Goal: Information Seeking & Learning: Learn about a topic

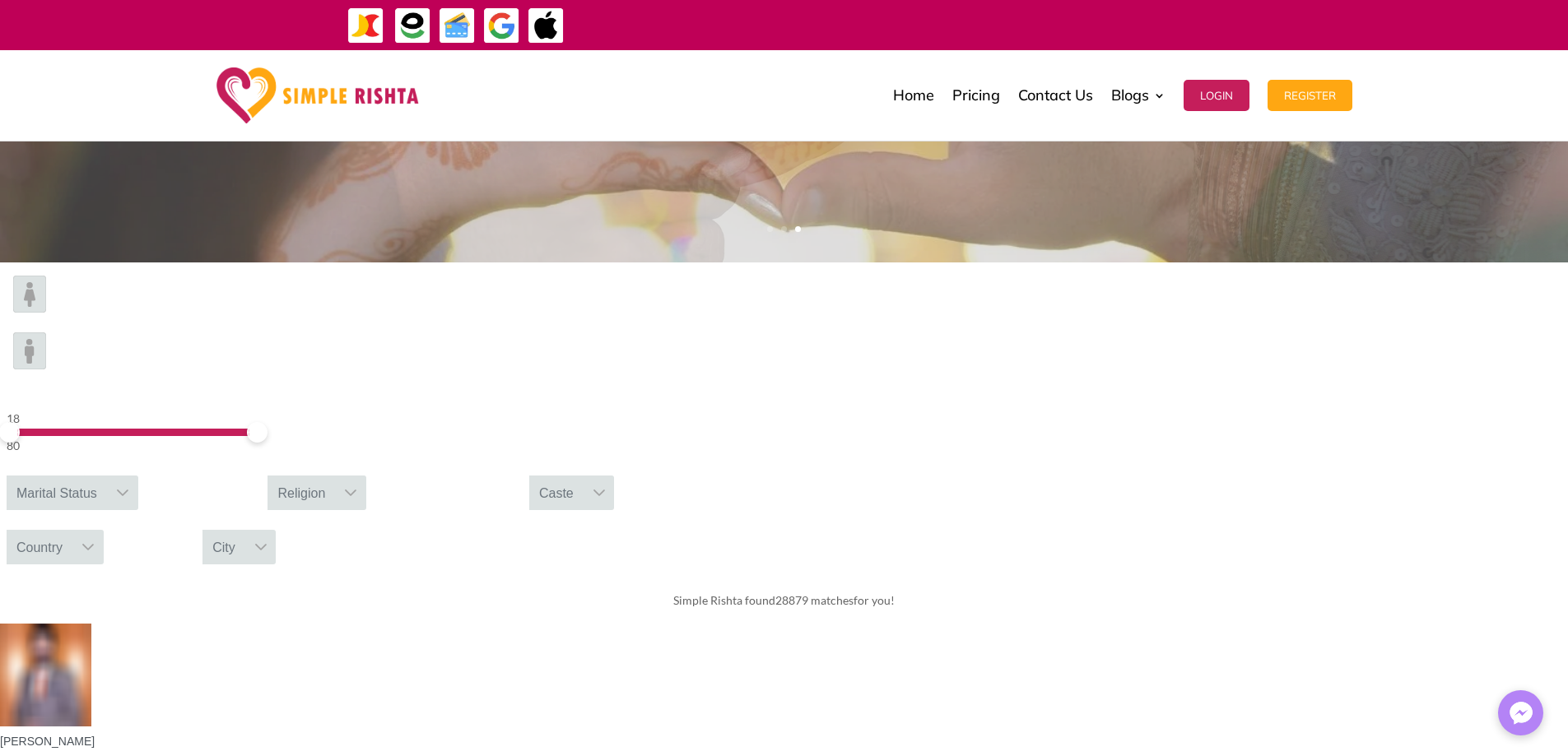
scroll to position [274, 0]
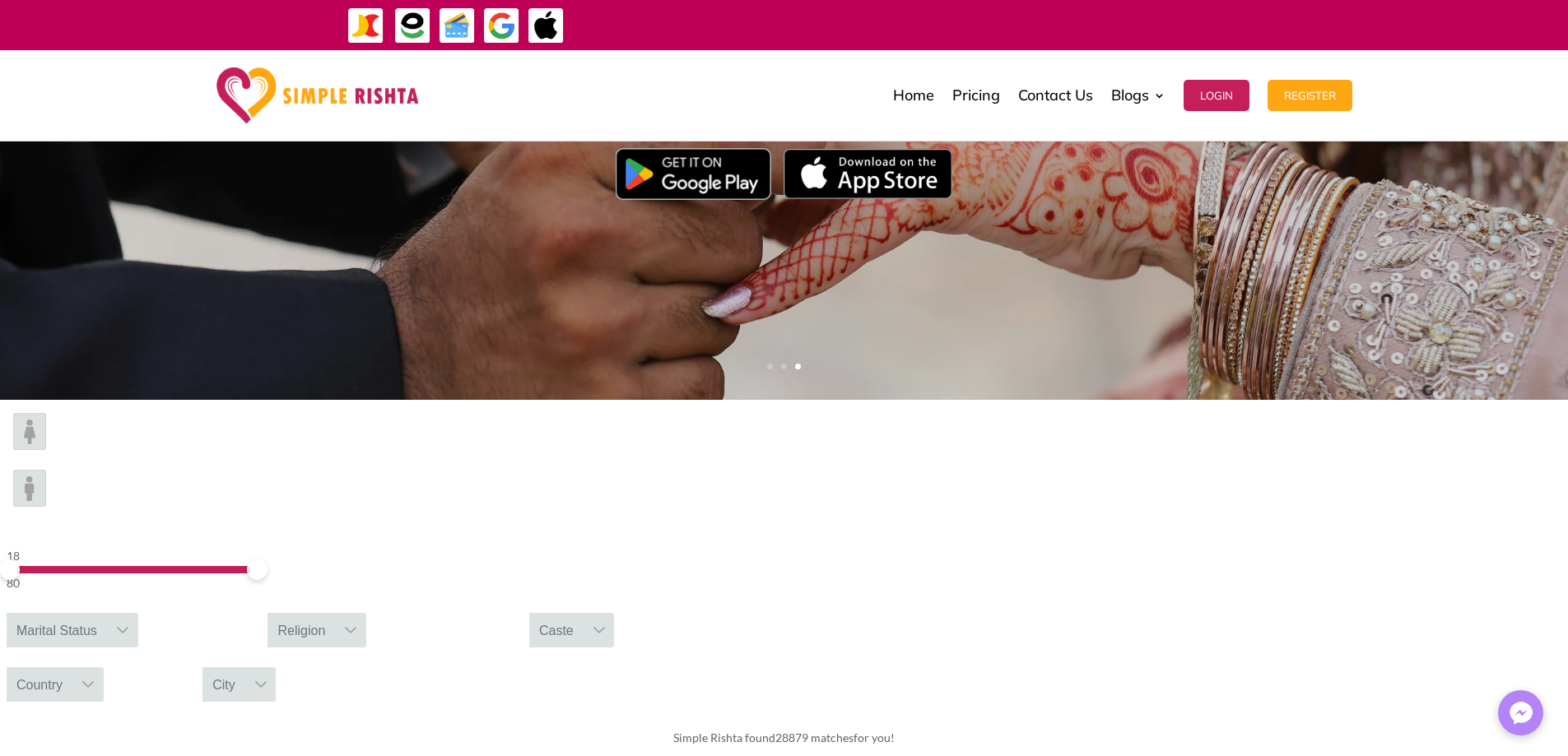
click at [20, 560] on span at bounding box center [9, 569] width 20 height 20
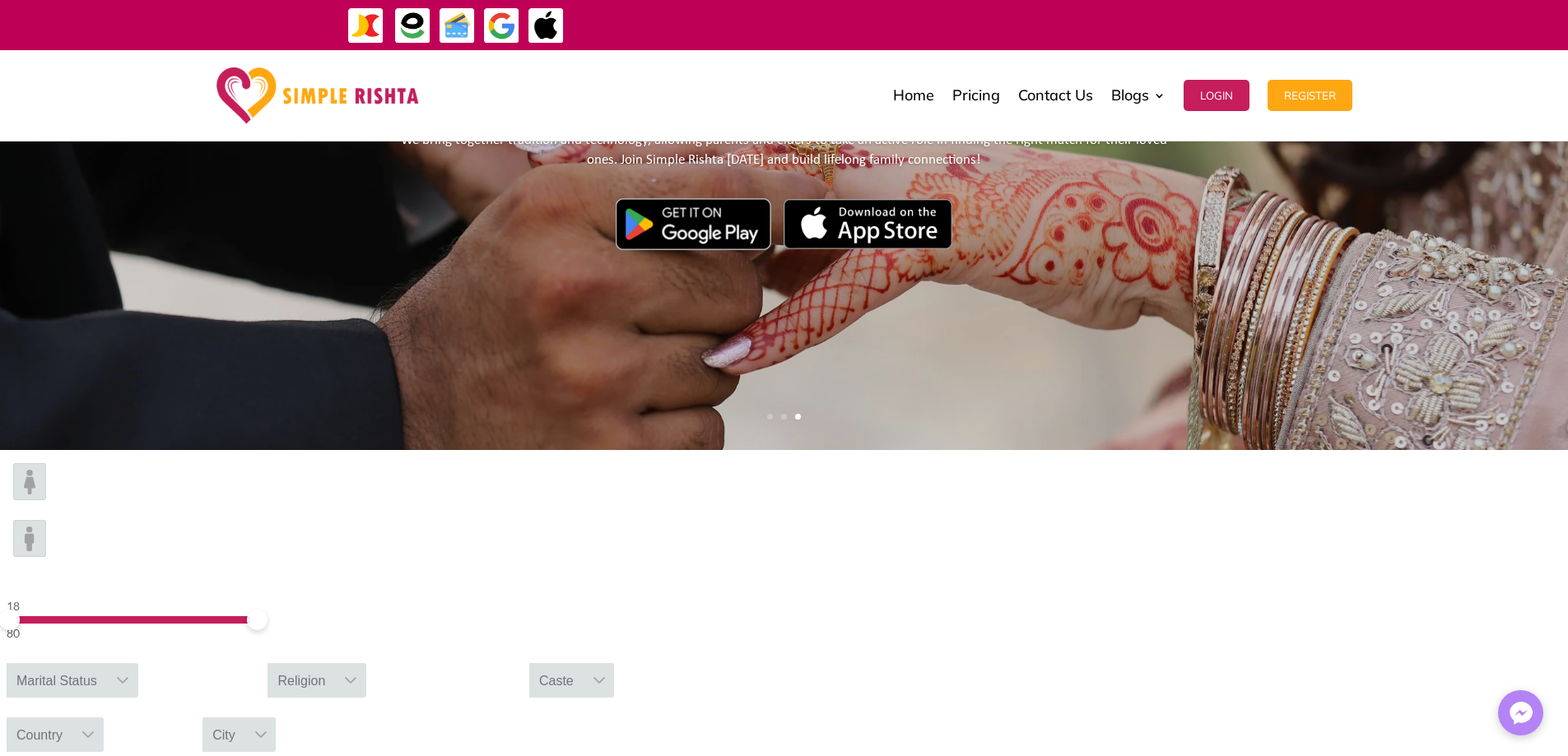
click at [46, 500] on img at bounding box center [30, 482] width 33 height 37
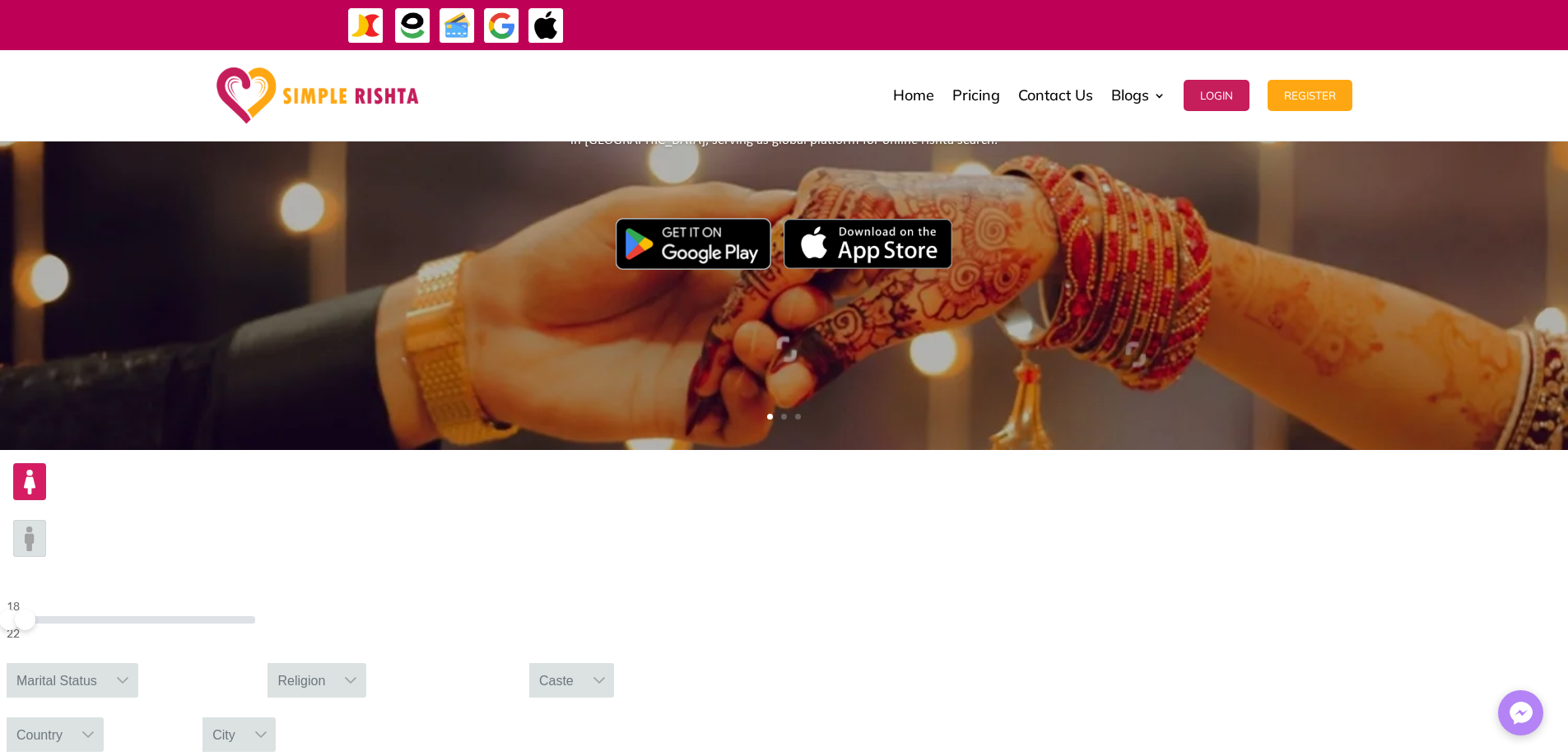
drag, startPoint x: 381, startPoint y: 511, endPoint x: 244, endPoint y: 515, distance: 137.1
click at [35, 610] on span at bounding box center [25, 619] width 20 height 20
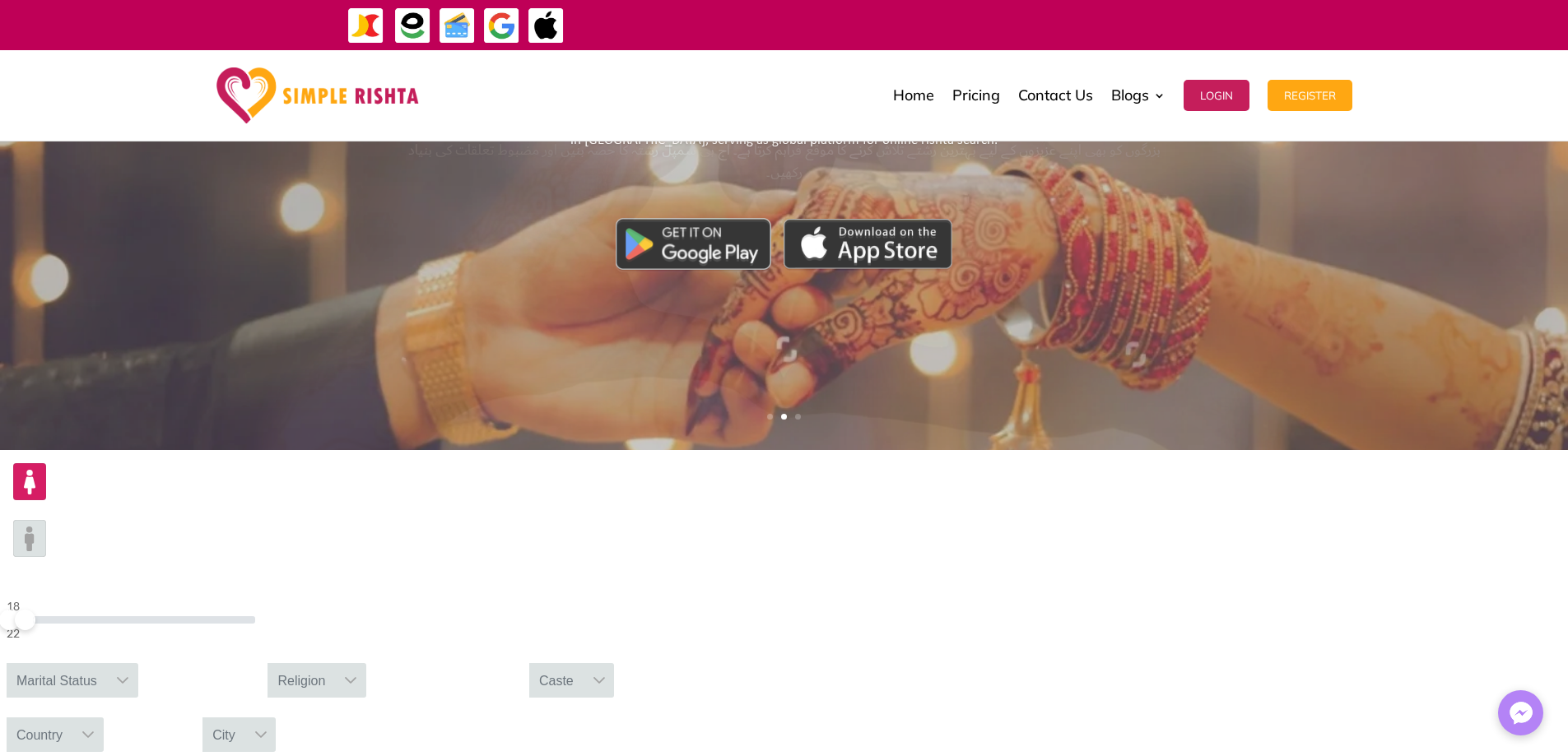
click at [107, 663] on div "Marital Status" at bounding box center [57, 680] width 101 height 34
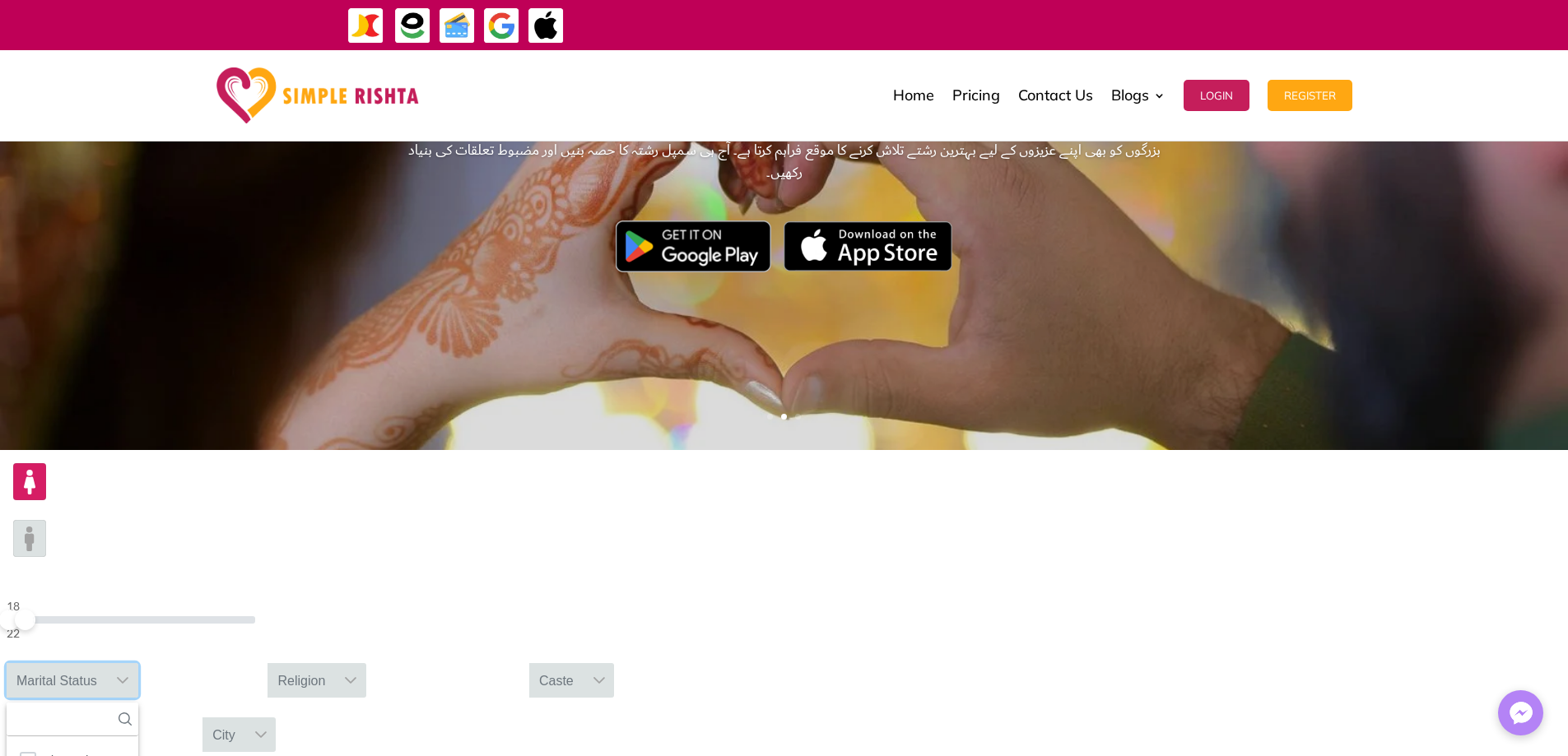
drag, startPoint x: 490, startPoint y: 632, endPoint x: 507, endPoint y: 624, distance: 18.8
click at [335, 663] on div "Religion" at bounding box center [300, 680] width 67 height 34
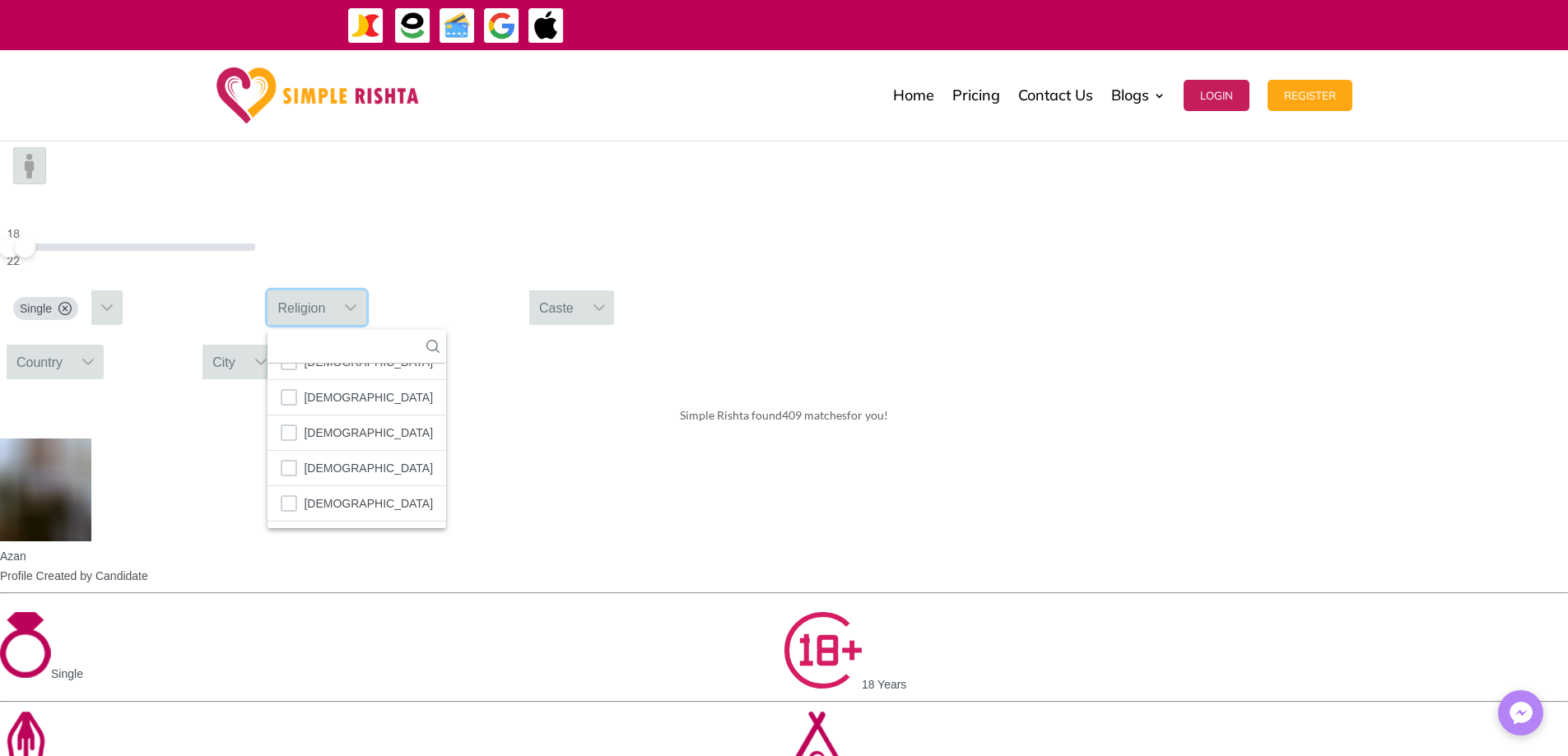
scroll to position [635, 0]
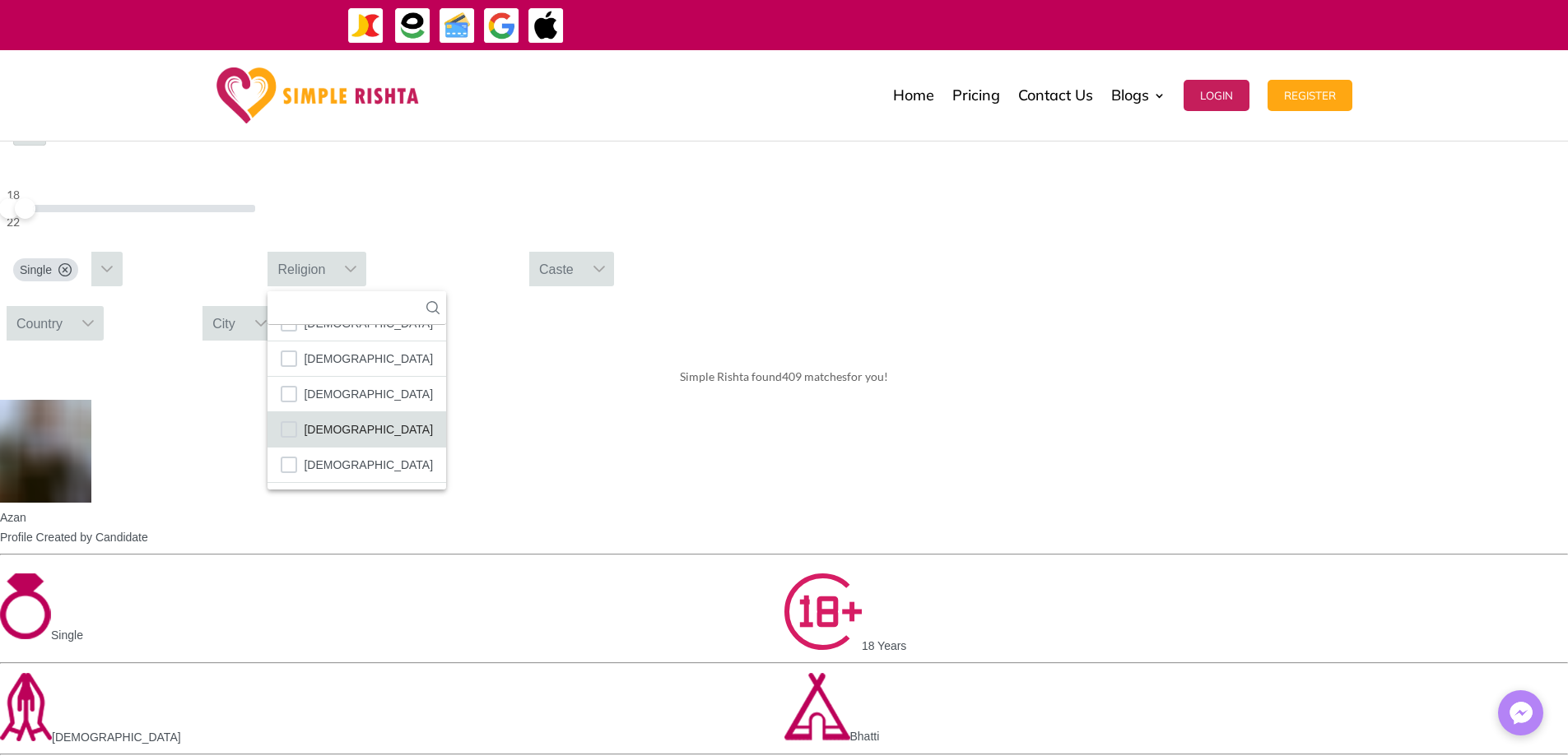
click at [433, 419] on span "[DEMOGRAPHIC_DATA]" at bounding box center [369, 429] width 130 height 21
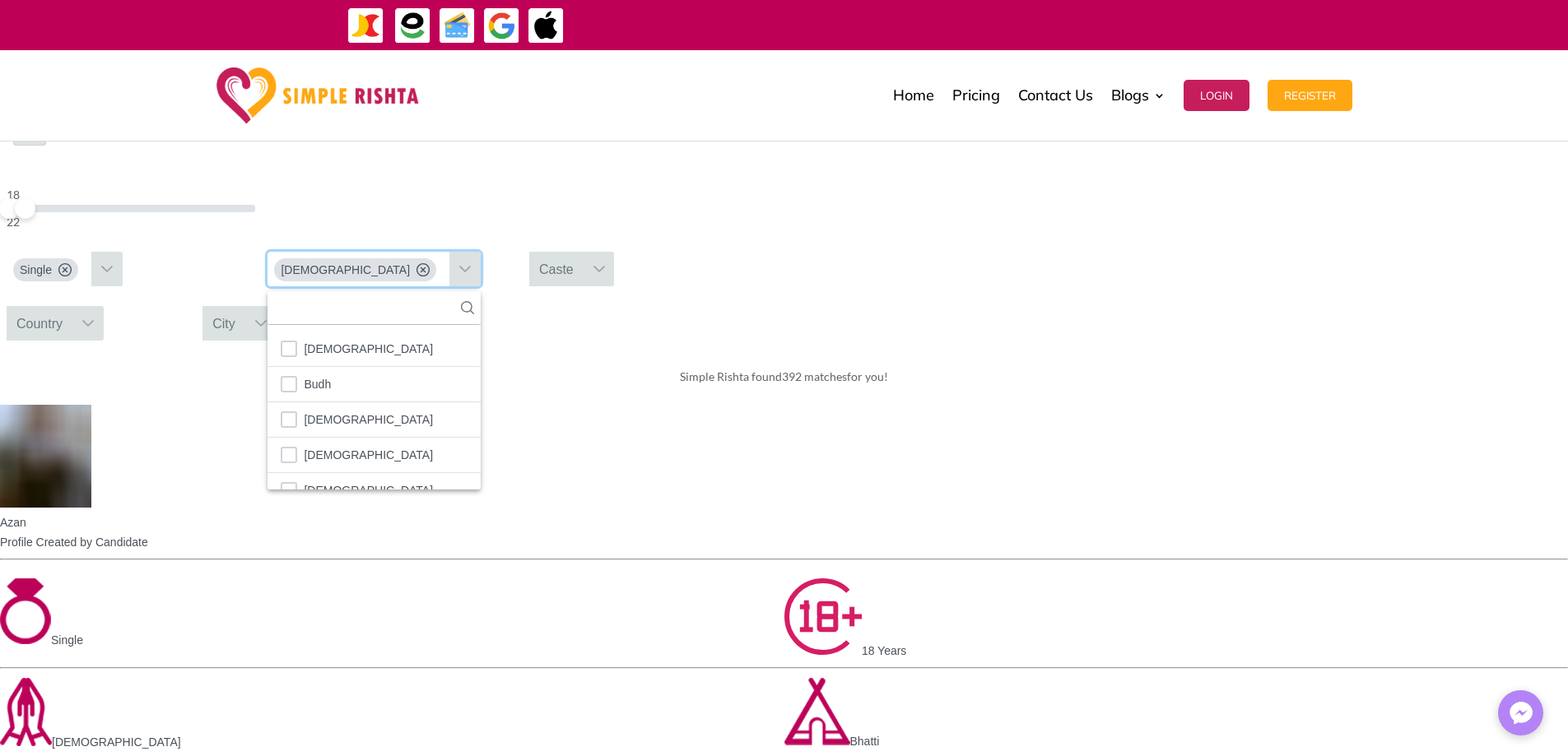
scroll to position [19, 0]
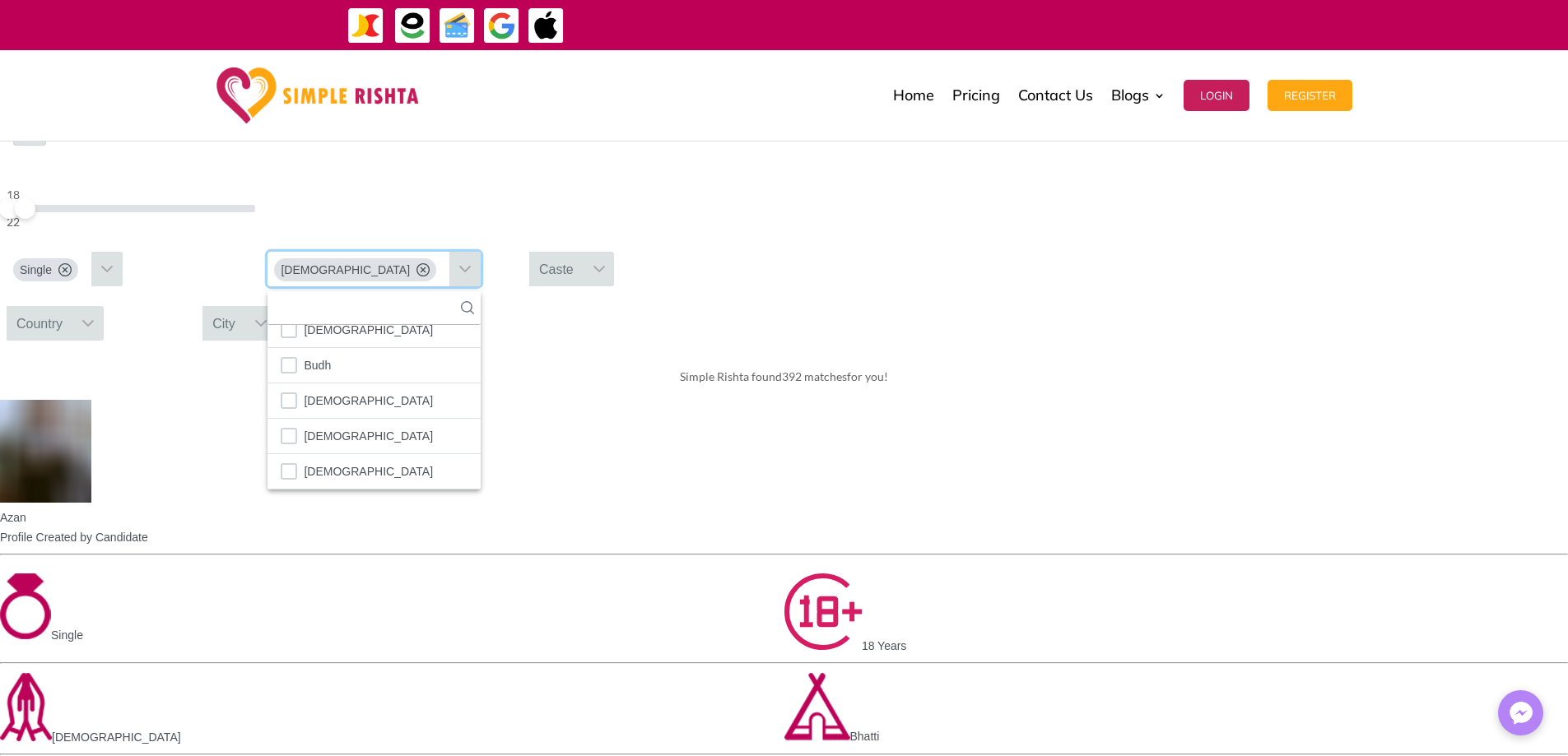
click at [1047, 354] on div "Simple Rishta found 392 matches for you!" at bounding box center [784, 377] width 1568 height 46
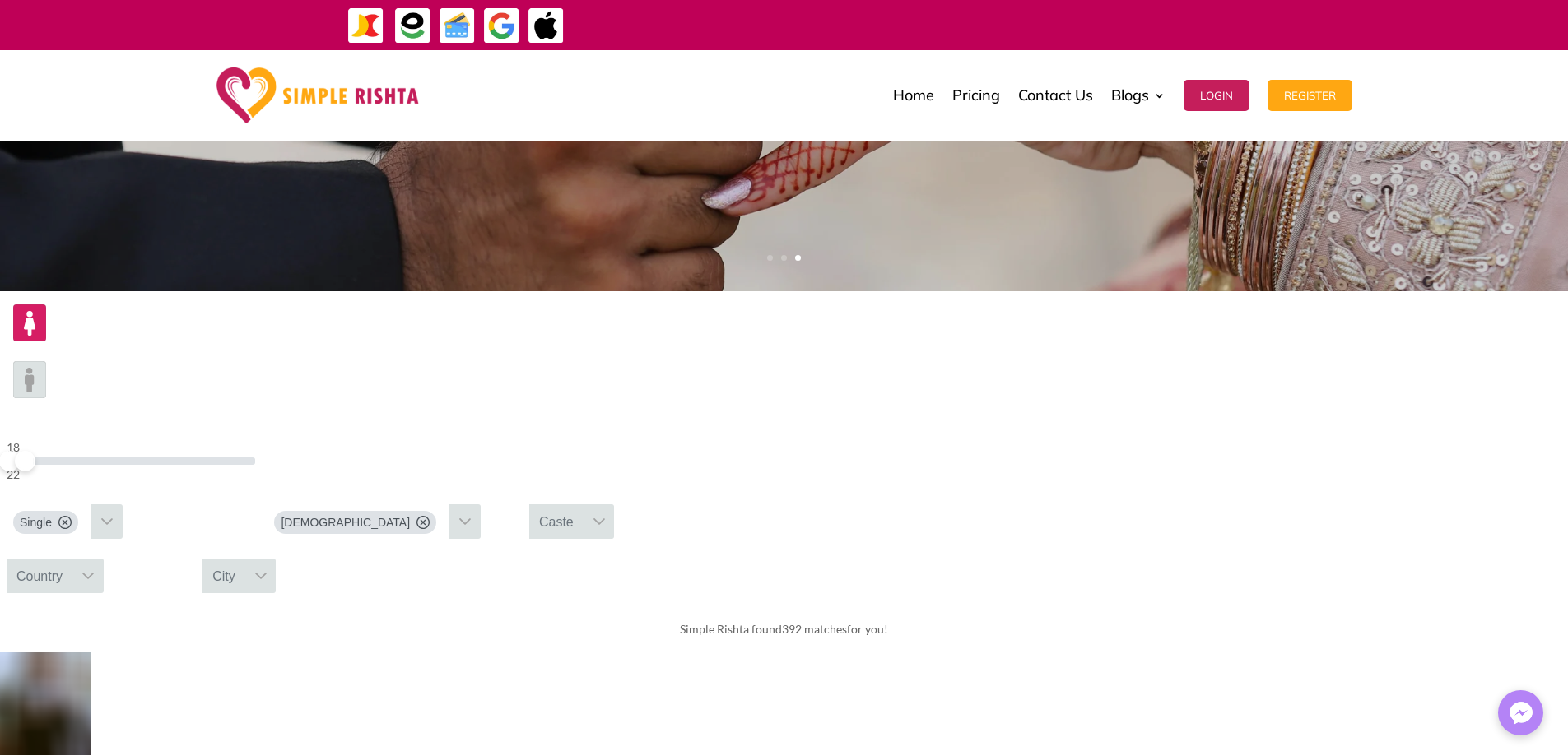
scroll to position [361, 0]
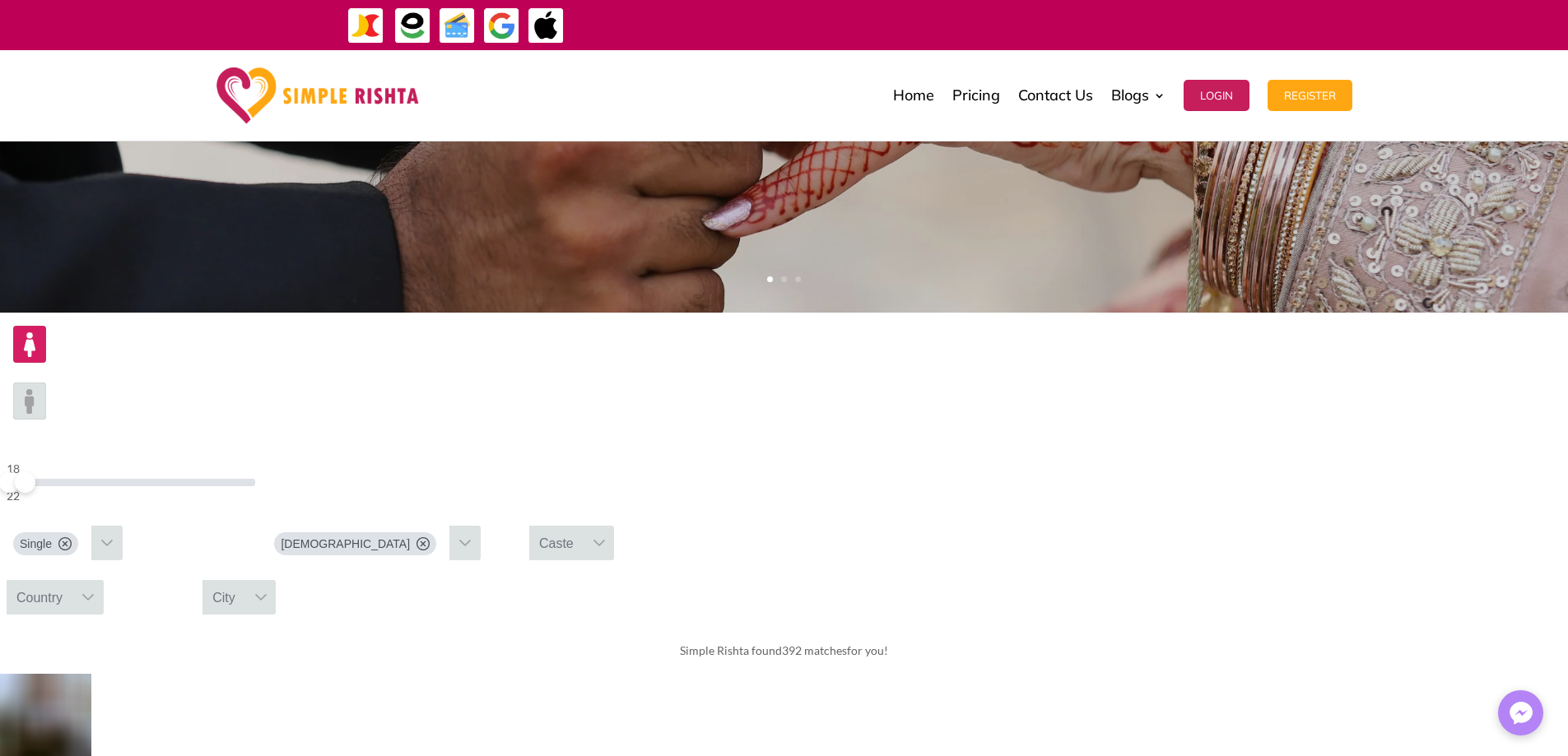
click at [583, 526] on div "Caste" at bounding box center [556, 542] width 54 height 34
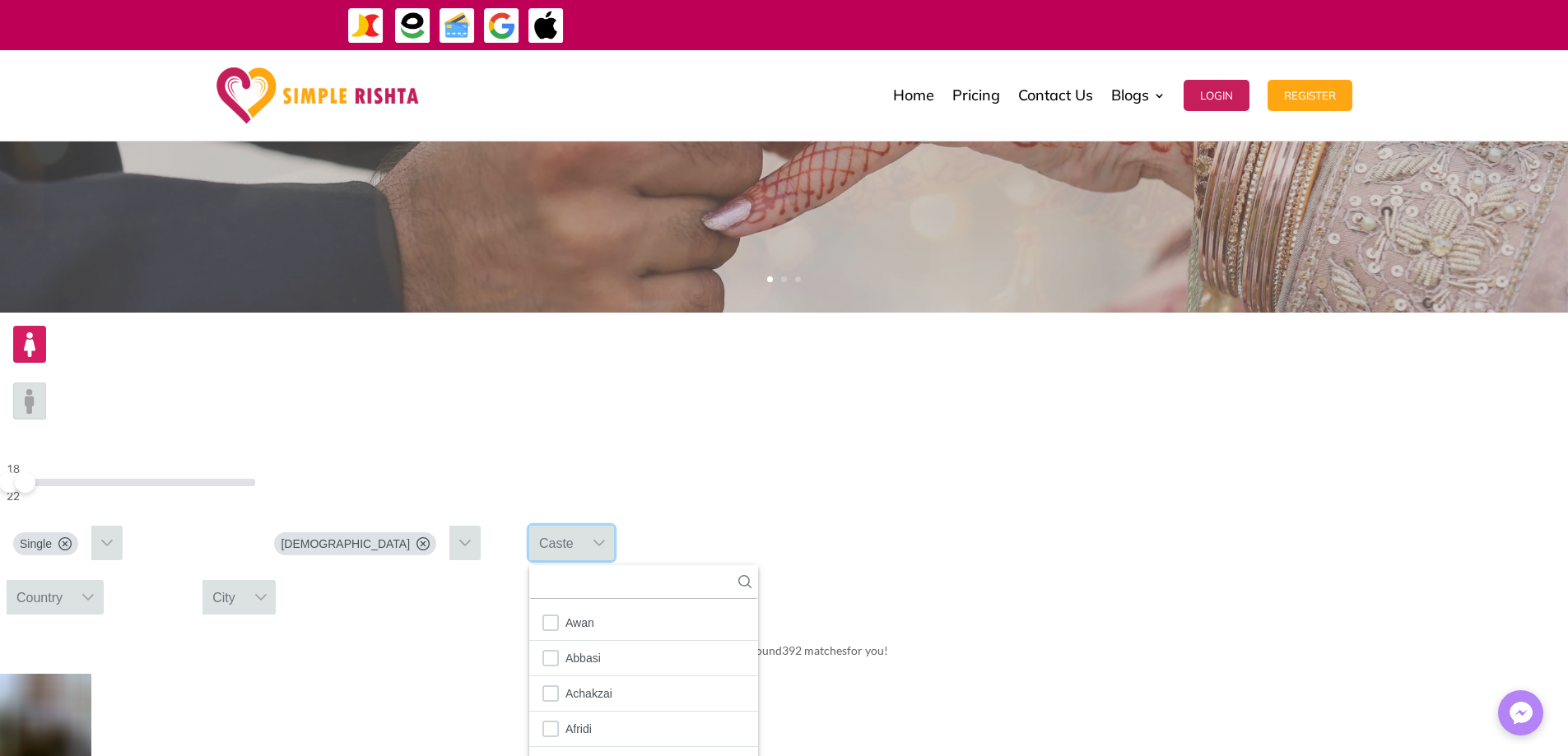
scroll to position [18, 3]
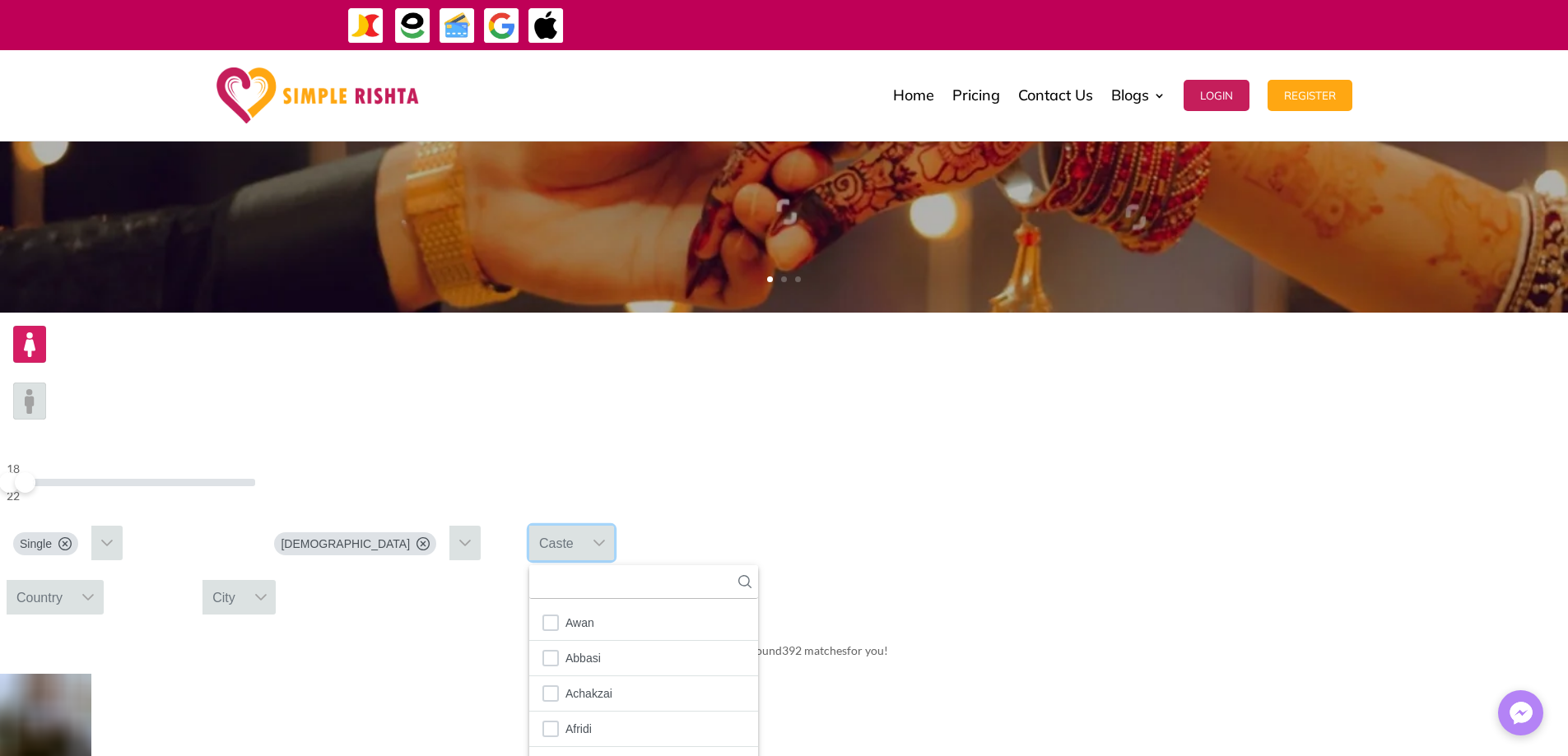
click at [1254, 628] on div "Simple Rishta found 392 matches for you!" at bounding box center [784, 651] width 1568 height 46
click at [73, 580] on div "Country" at bounding box center [39, 597] width 66 height 34
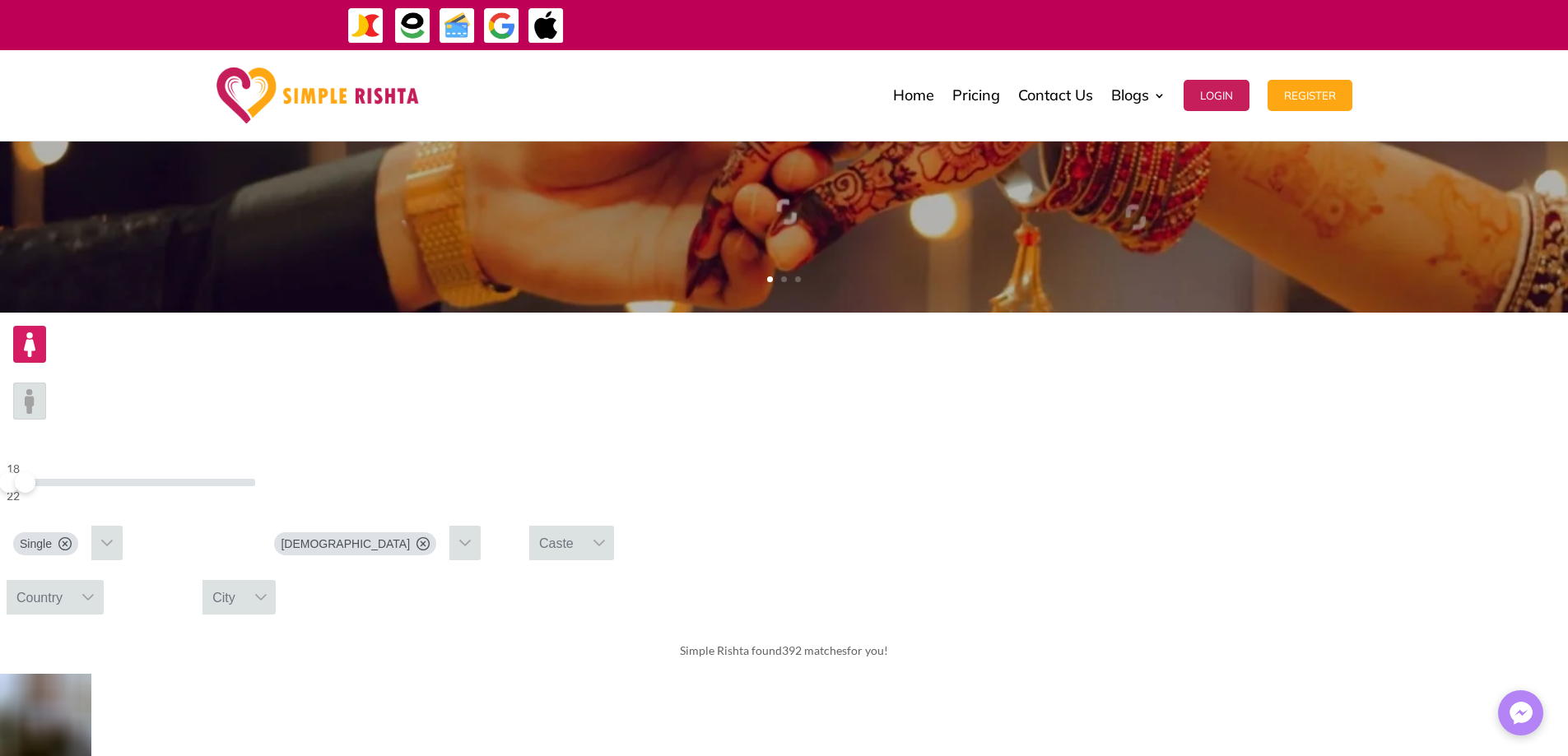
drag, startPoint x: 1423, startPoint y: 335, endPoint x: 1414, endPoint y: 351, distance: 18.4
click at [1422, 335] on div "18 22 Single [DEMOGRAPHIC_DATA] [GEOGRAPHIC_DATA]" at bounding box center [784, 470] width 1568 height 315
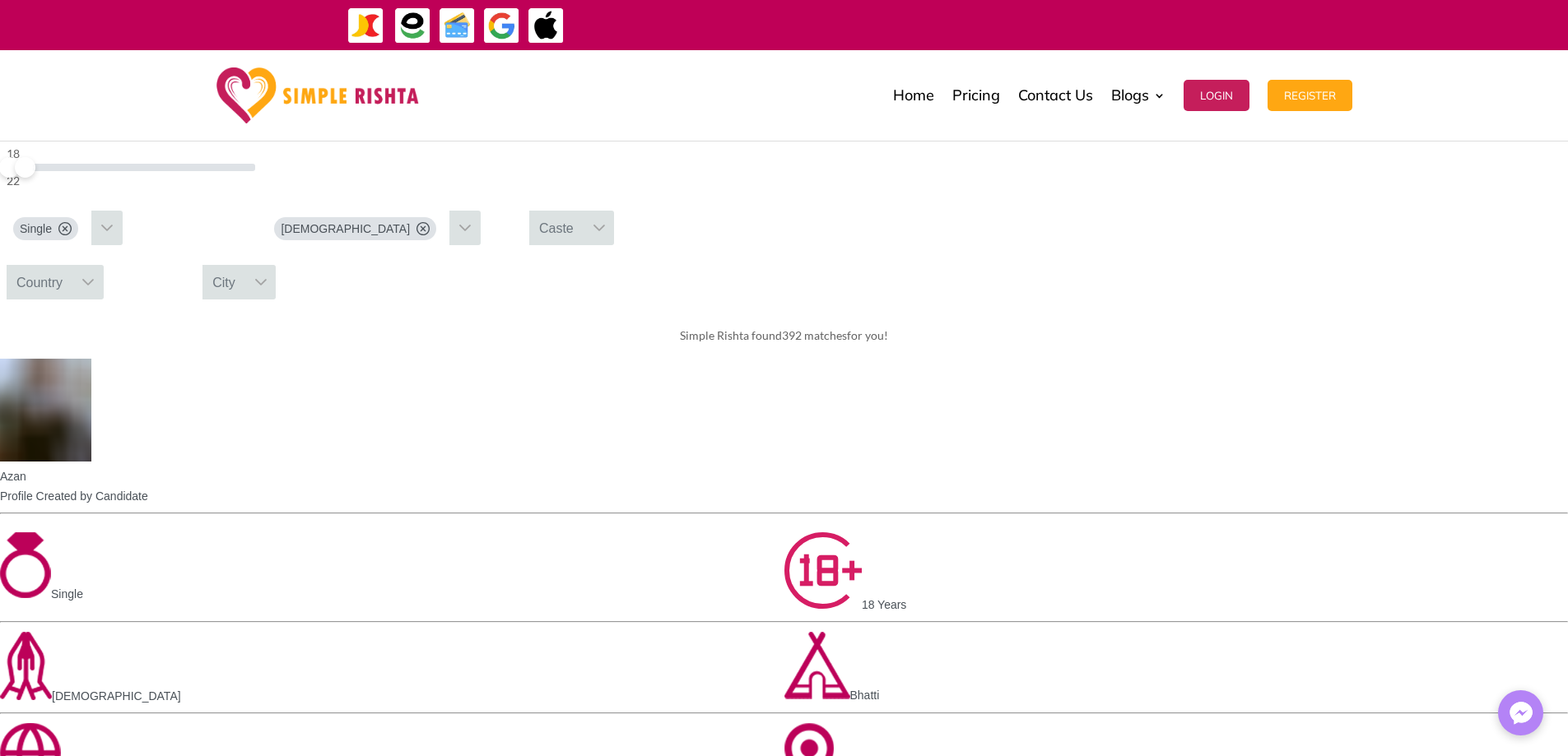
scroll to position [635, 0]
